Goal: Transaction & Acquisition: Download file/media

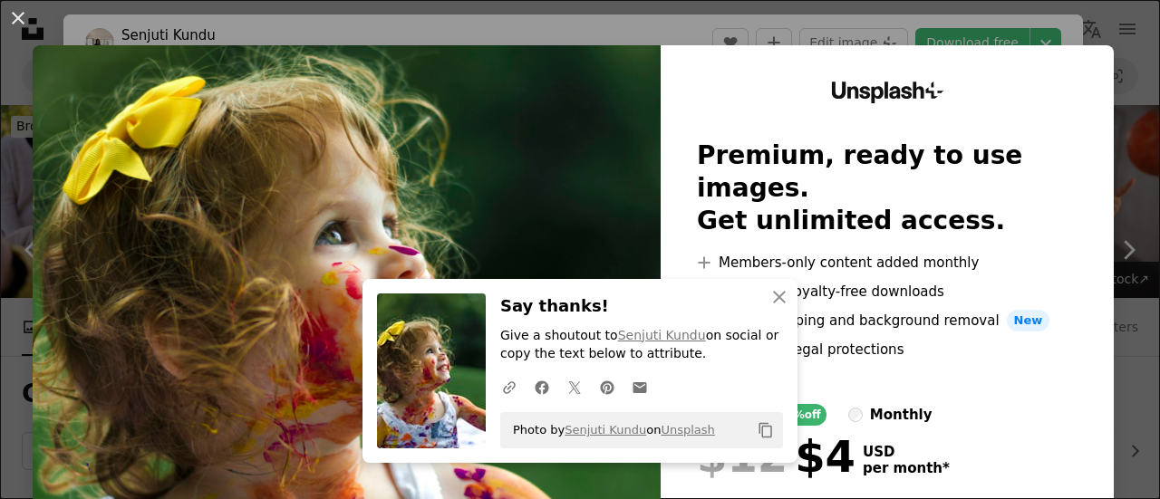
scroll to position [1040, 0]
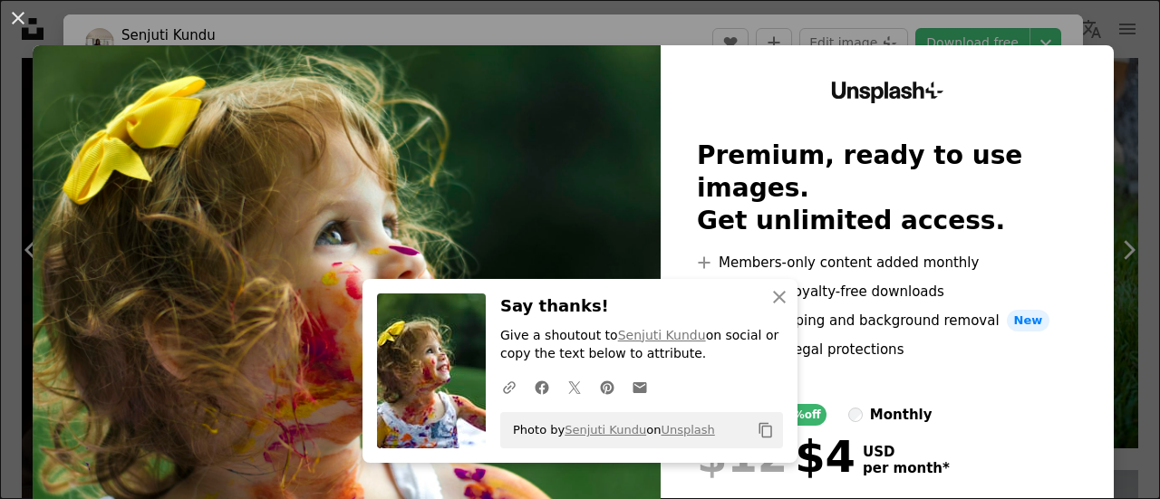
click at [1092, 33] on div "An X shape An X shape Close Say thanks! Give a shoutout to [PERSON_NAME] on soc…" at bounding box center [580, 249] width 1160 height 499
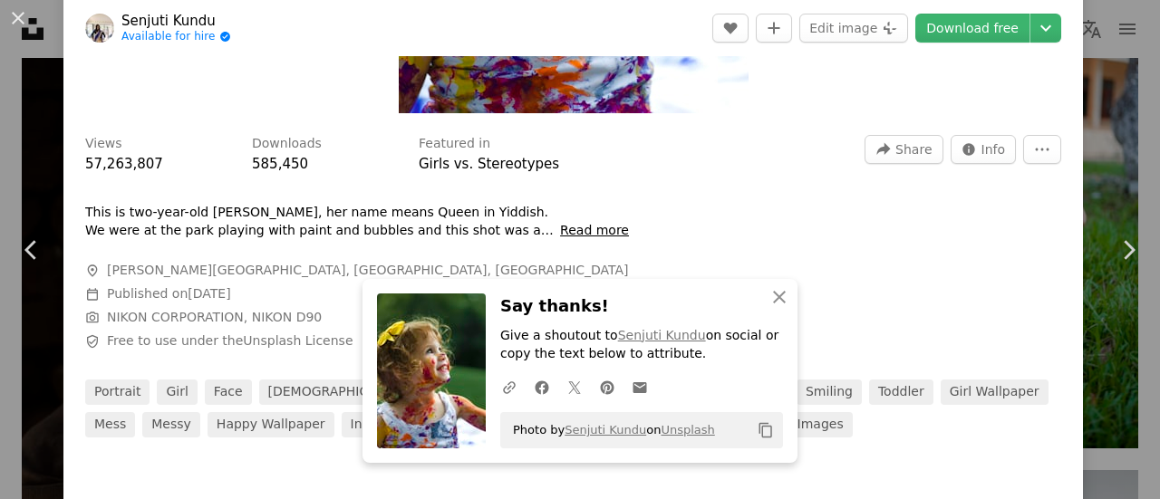
scroll to position [491, 0]
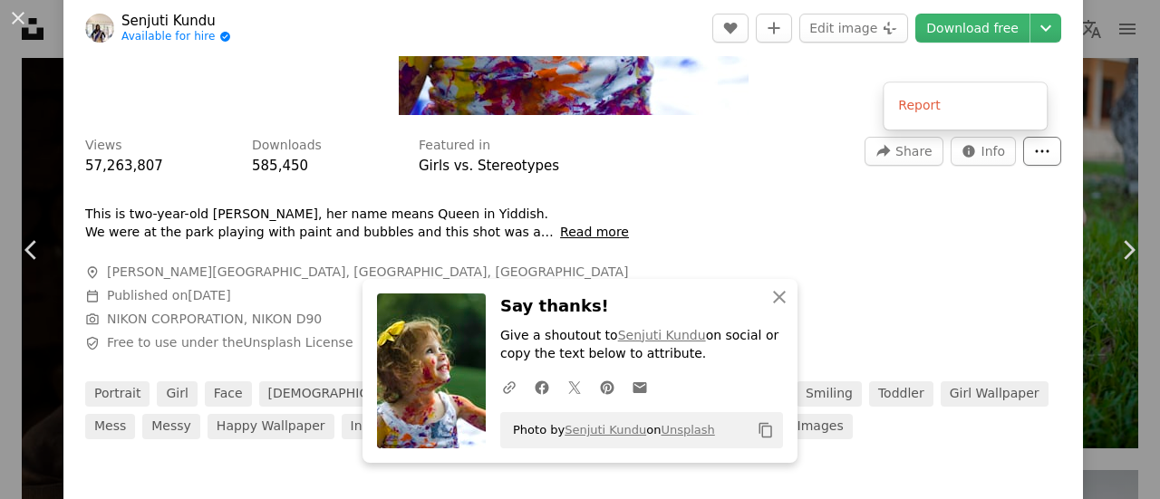
click at [1023, 155] on button "More Actions" at bounding box center [1042, 151] width 38 height 29
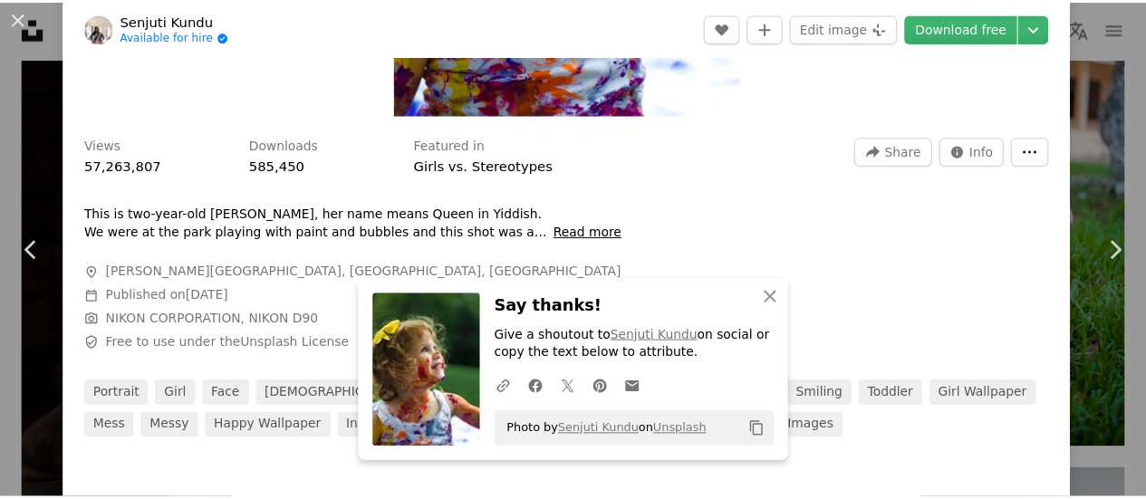
scroll to position [0, 0]
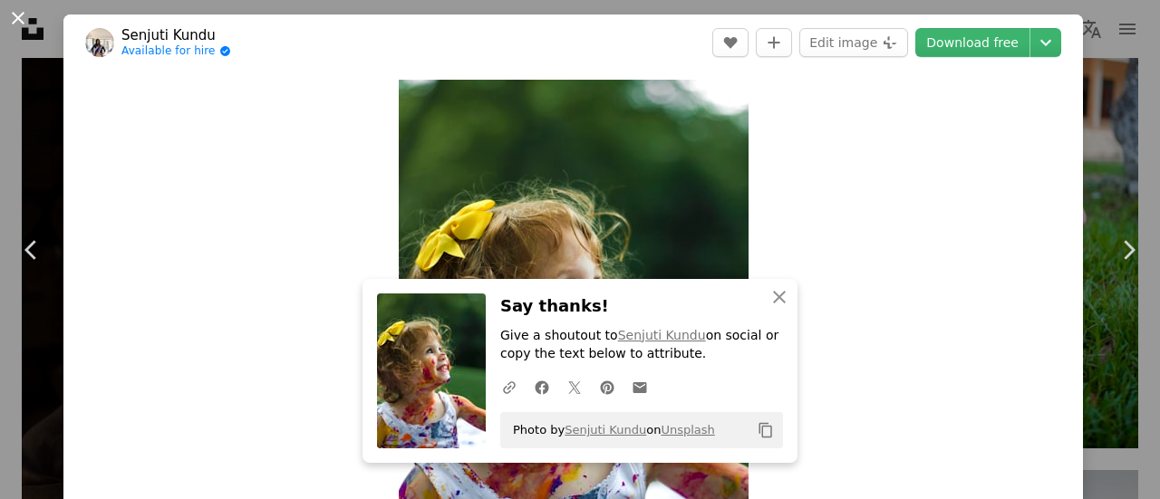
click at [19, 21] on button "An X shape" at bounding box center [18, 18] width 22 height 22
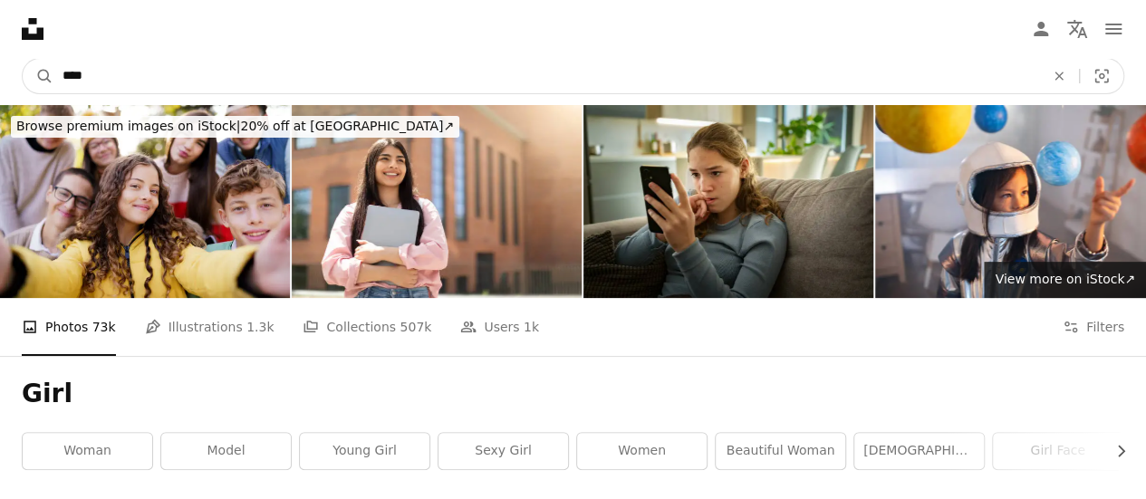
click at [92, 72] on input "****" at bounding box center [546, 76] width 986 height 34
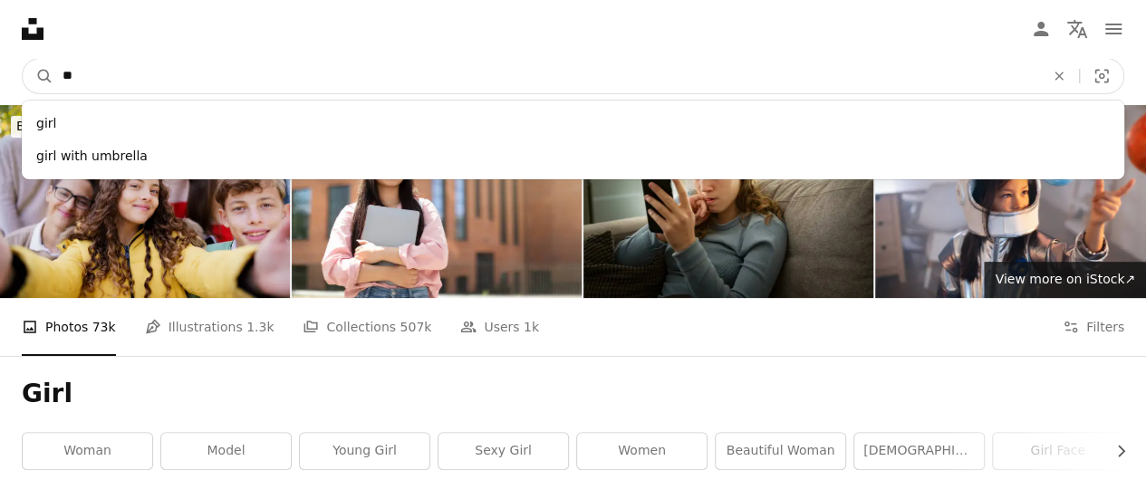
type input "*"
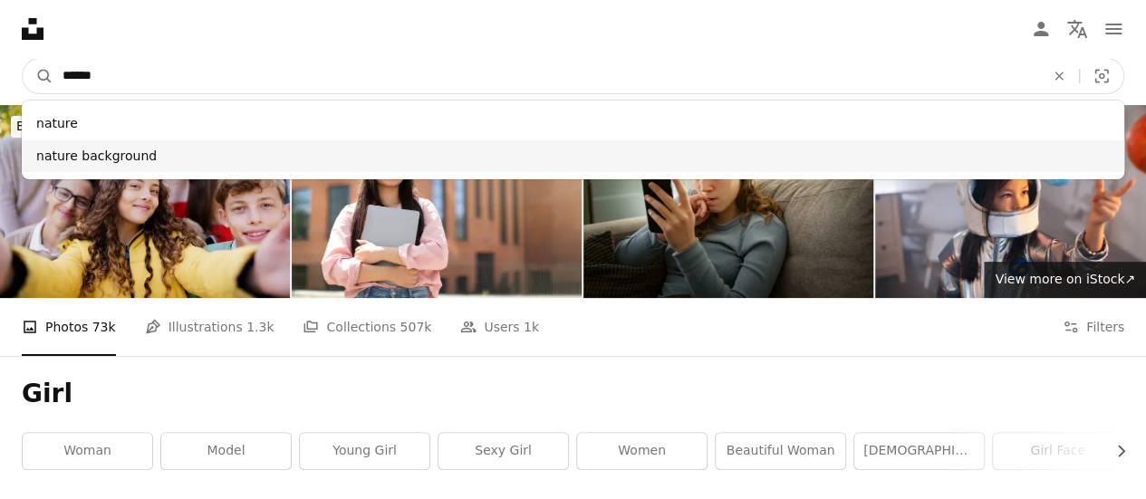
type input "******"
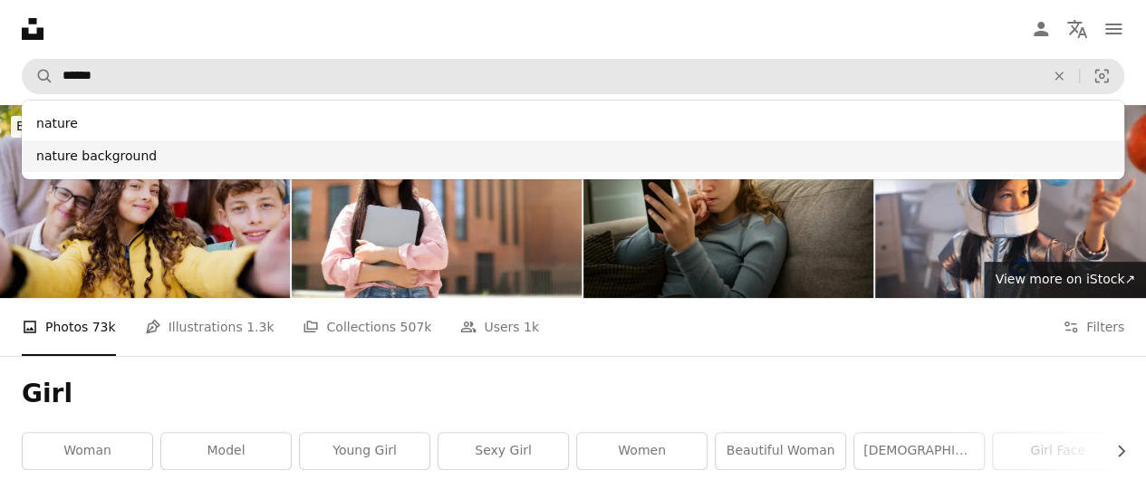
click at [79, 155] on div "nature background" at bounding box center [573, 156] width 1103 height 33
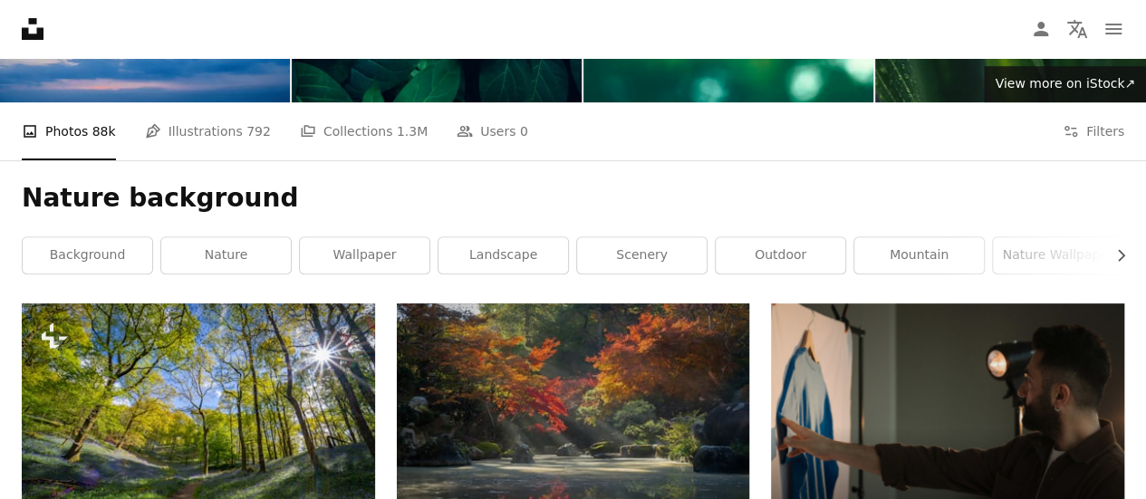
scroll to position [197, 0]
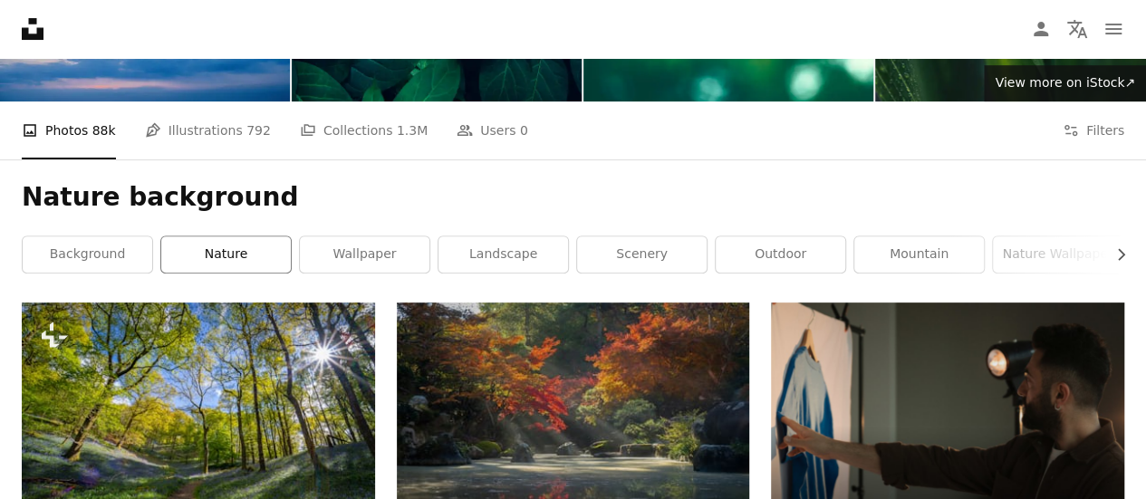
click at [198, 253] on link "nature" at bounding box center [226, 254] width 130 height 36
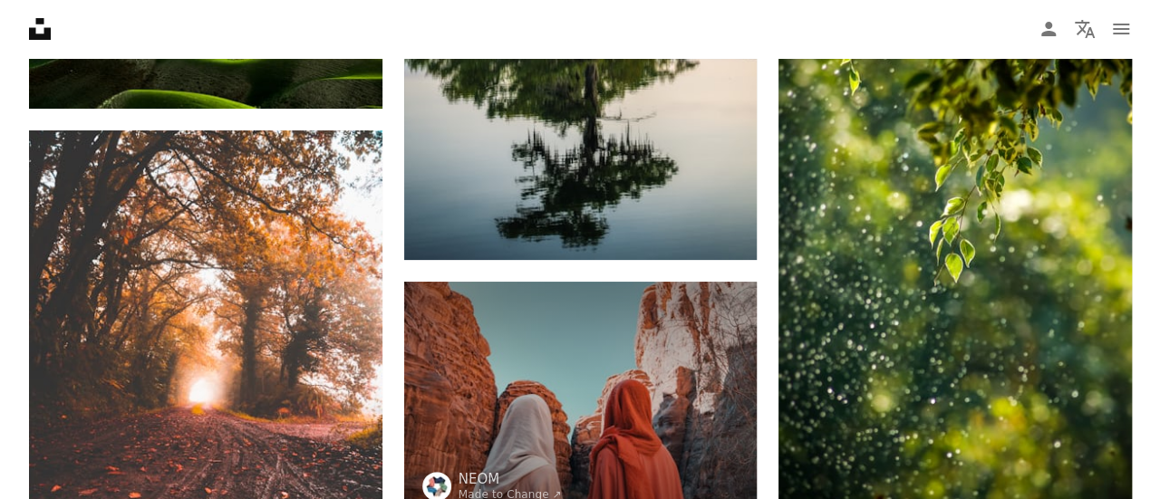
scroll to position [3542, 0]
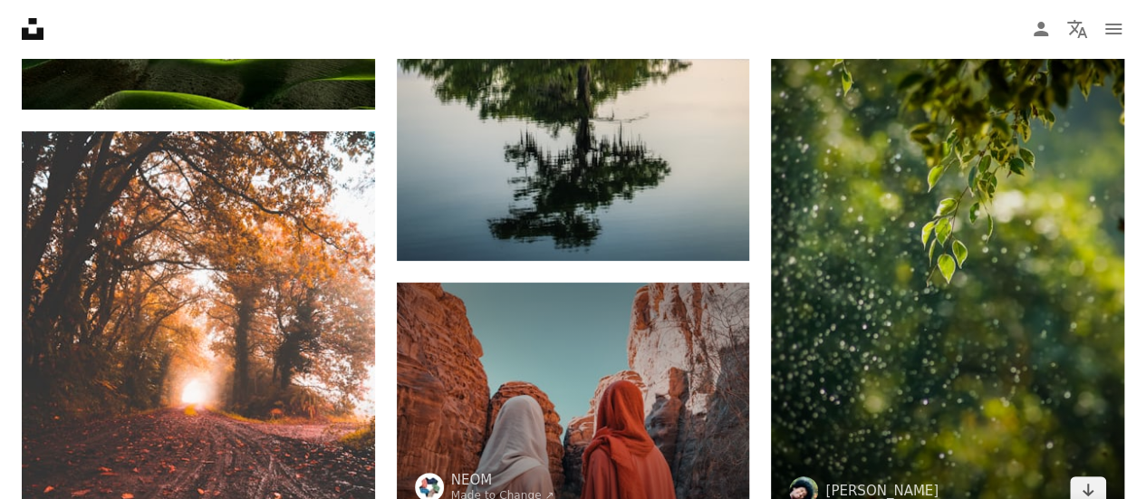
click at [940, 276] on img at bounding box center [947, 259] width 353 height 529
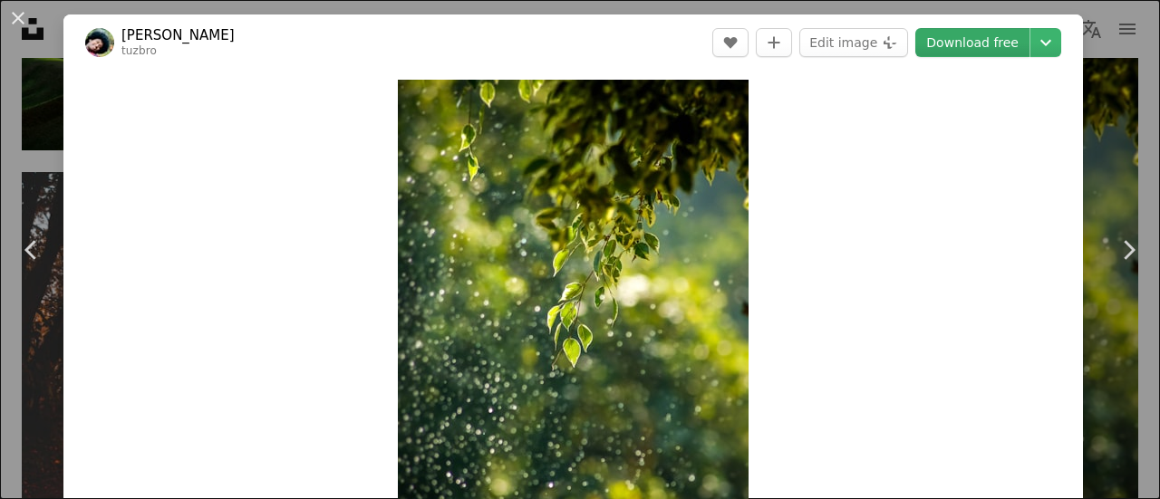
click at [959, 43] on link "Download free" at bounding box center [972, 42] width 114 height 29
